Goal: Find specific page/section: Find specific page/section

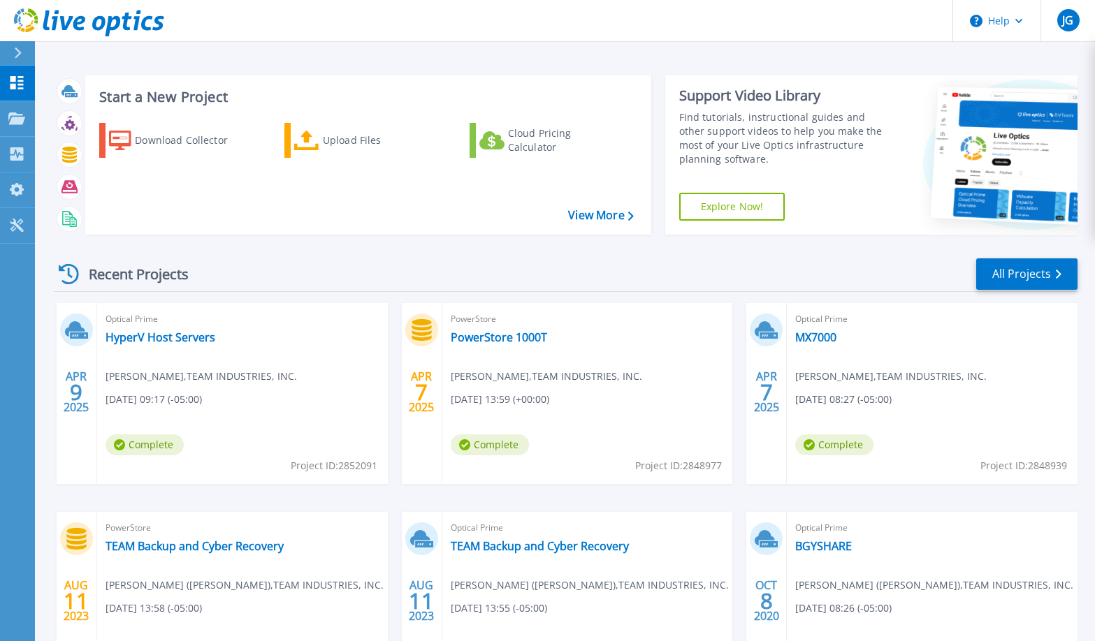
scroll to position [133, 0]
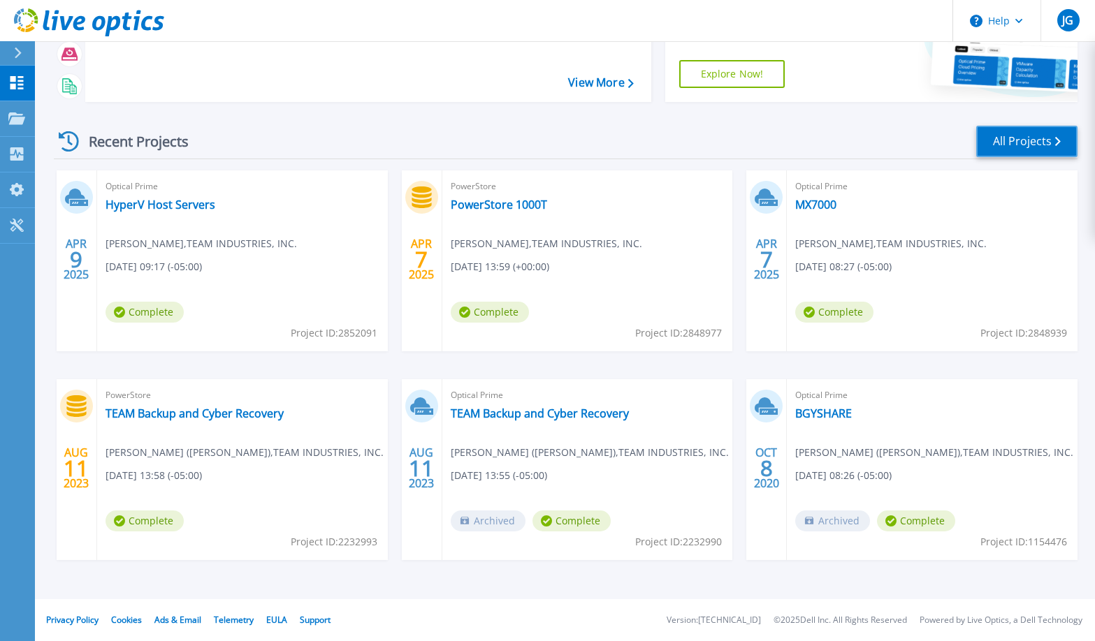
click at [1028, 136] on link "All Projects" at bounding box center [1026, 141] width 101 height 31
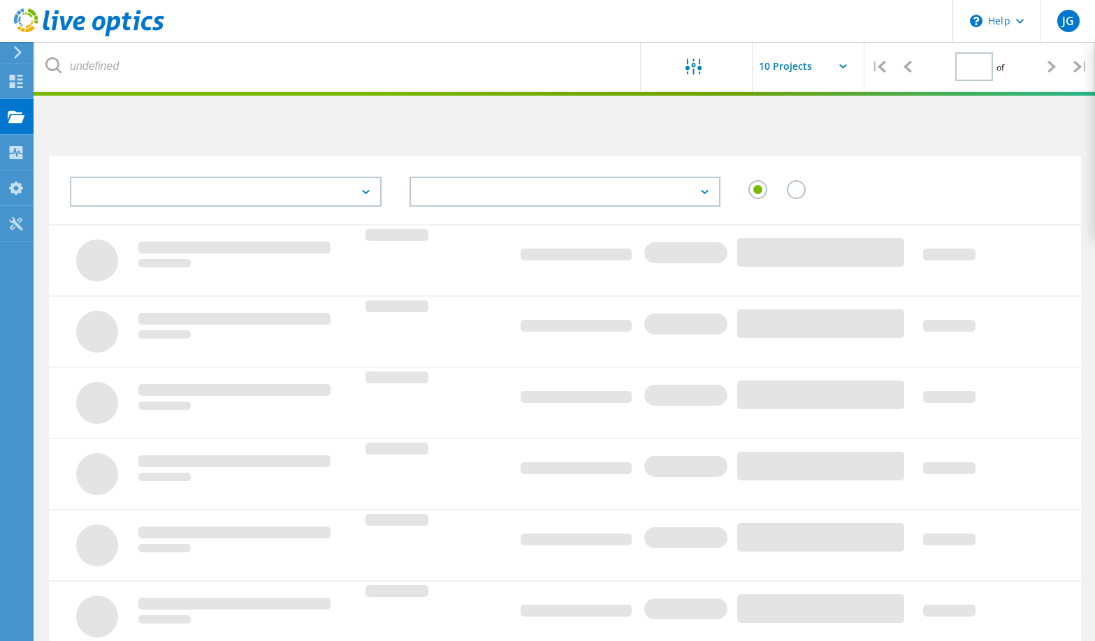
type input "1"
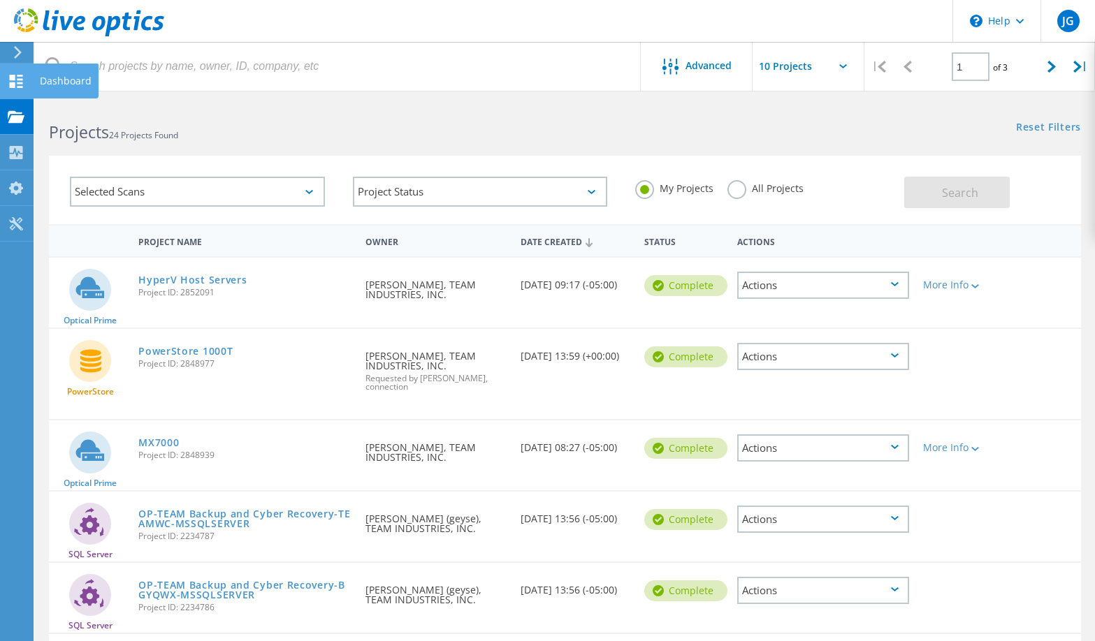
click at [20, 80] on icon at bounding box center [16, 81] width 17 height 13
